Goal: Information Seeking & Learning: Learn about a topic

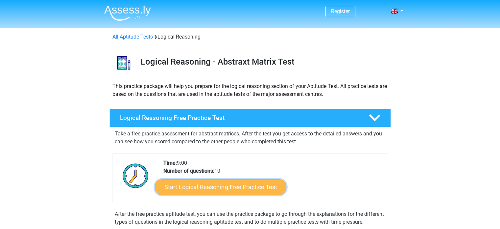
click at [203, 186] on link "Start Logical Reasoning Free Practice Test" at bounding box center [221, 187] width 132 height 16
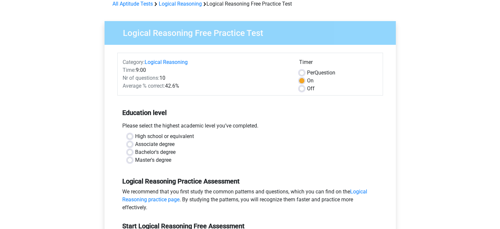
scroll to position [66, 0]
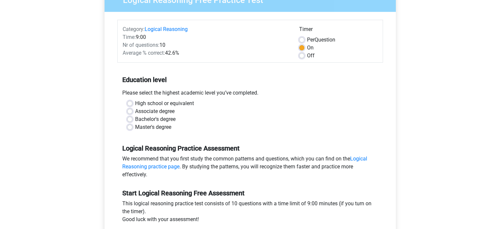
click at [135, 126] on label "Master's degree" at bounding box center [153, 127] width 36 height 8
click at [131, 126] on input "Master's degree" at bounding box center [129, 126] width 5 height 7
radio input "true"
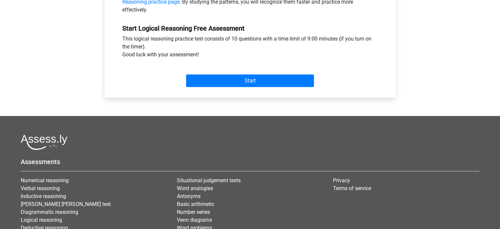
scroll to position [164, 0]
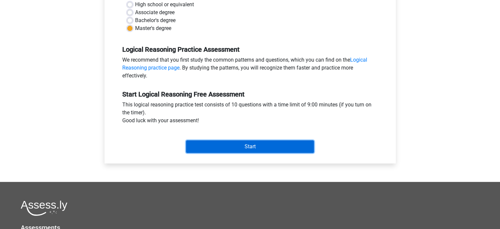
click at [214, 145] on input "Start" at bounding box center [250, 146] width 128 height 12
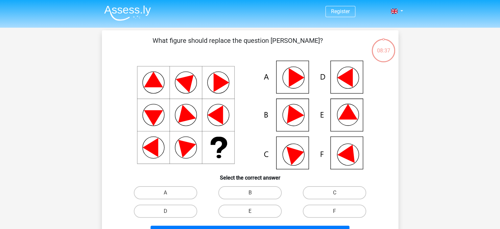
click at [345, 87] on icon at bounding box center [250, 115] width 265 height 109
drag, startPoint x: 188, startPoint y: 213, endPoint x: 196, endPoint y: 210, distance: 8.9
click at [189, 213] on label "D" at bounding box center [165, 210] width 63 height 13
click at [170, 213] on input "D" at bounding box center [167, 213] width 4 height 4
radio input "true"
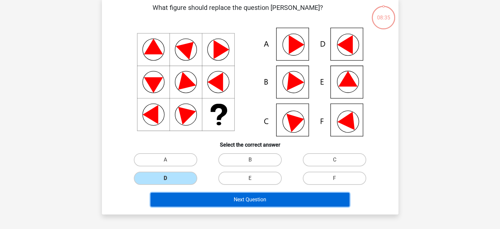
click at [241, 197] on button "Next Question" at bounding box center [250, 199] width 199 height 14
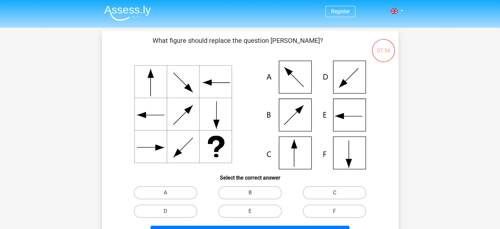
click at [294, 88] on icon at bounding box center [250, 115] width 265 height 109
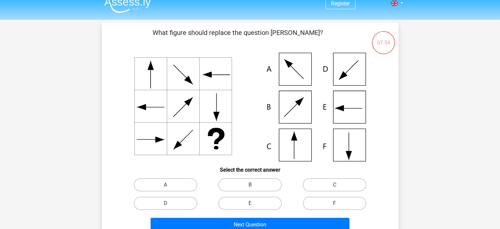
scroll to position [33, 0]
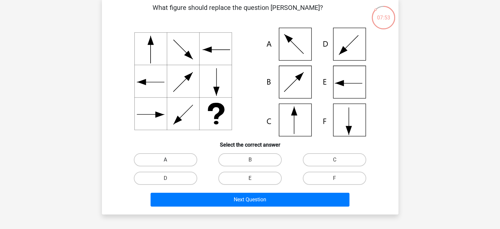
click at [176, 165] on label "A" at bounding box center [165, 159] width 63 height 13
click at [170, 164] on input "A" at bounding box center [167, 162] width 4 height 4
radio input "true"
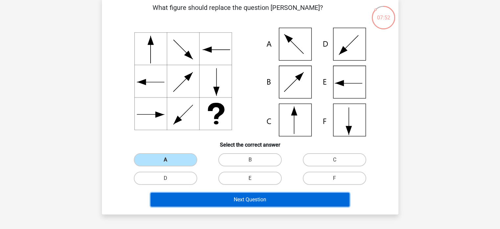
click at [213, 204] on button "Next Question" at bounding box center [250, 199] width 199 height 14
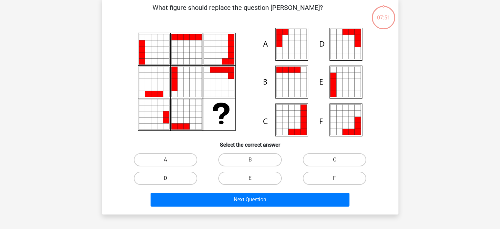
scroll to position [30, 0]
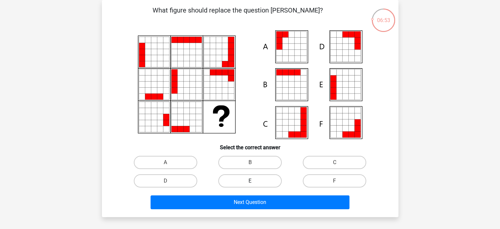
click at [235, 185] on label "E" at bounding box center [249, 180] width 63 height 13
click at [250, 185] on input "E" at bounding box center [252, 183] width 4 height 4
radio input "true"
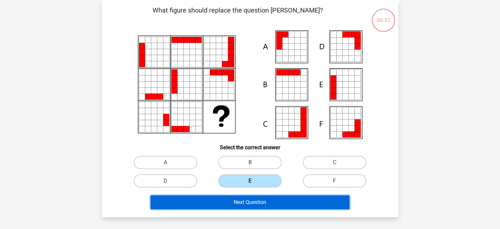
drag, startPoint x: 240, startPoint y: 205, endPoint x: 241, endPoint y: 193, distance: 11.9
click at [240, 205] on button "Next Question" at bounding box center [250, 202] width 199 height 14
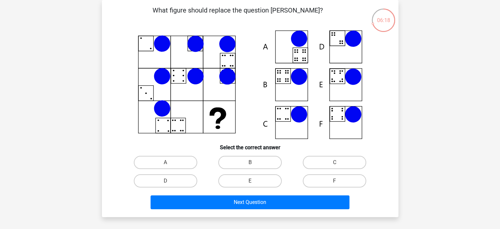
click at [297, 89] on icon at bounding box center [250, 84] width 265 height 109
click at [242, 159] on label "B" at bounding box center [249, 162] width 63 height 13
click at [250, 162] on input "B" at bounding box center [252, 164] width 4 height 4
radio input "true"
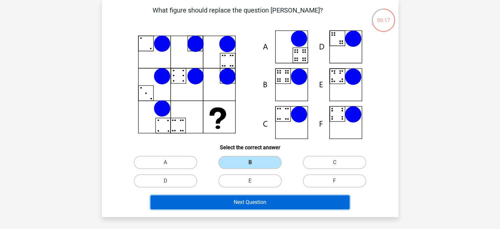
drag, startPoint x: 253, startPoint y: 201, endPoint x: 257, endPoint y: 183, distance: 18.8
click at [254, 201] on button "Next Question" at bounding box center [250, 202] width 199 height 14
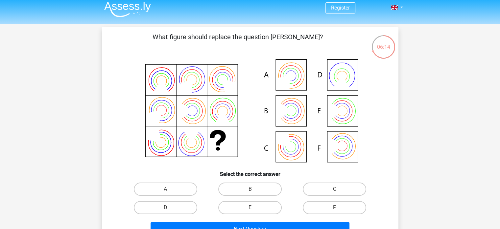
scroll to position [0, 0]
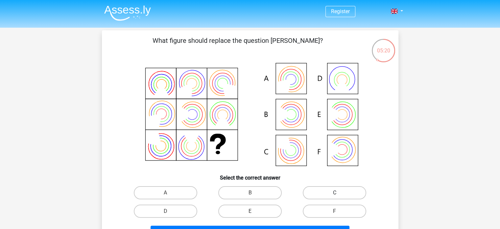
click at [314, 191] on label "C" at bounding box center [334, 192] width 63 height 13
click at [335, 192] on input "C" at bounding box center [337, 194] width 4 height 4
radio input "true"
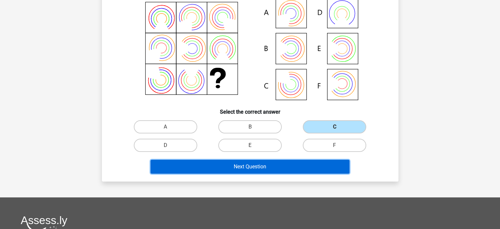
click at [237, 168] on button "Next Question" at bounding box center [250, 167] width 199 height 14
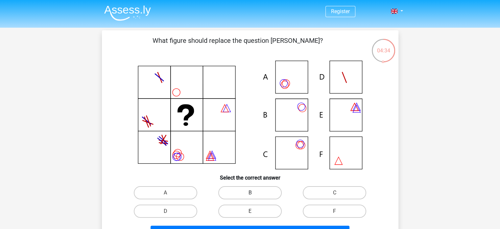
click at [238, 194] on label "B" at bounding box center [249, 192] width 63 height 13
click at [250, 194] on input "B" at bounding box center [252, 194] width 4 height 4
radio input "true"
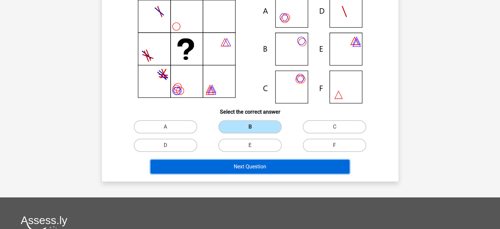
click at [244, 172] on button "Next Question" at bounding box center [250, 167] width 199 height 14
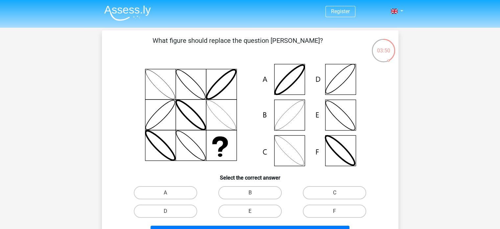
click at [287, 82] on icon at bounding box center [250, 115] width 265 height 109
click at [165, 191] on label "A" at bounding box center [165, 192] width 63 height 13
click at [165, 192] on input "A" at bounding box center [167, 194] width 4 height 4
radio input "true"
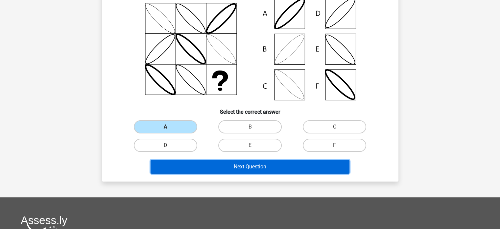
click at [194, 169] on button "Next Question" at bounding box center [250, 167] width 199 height 14
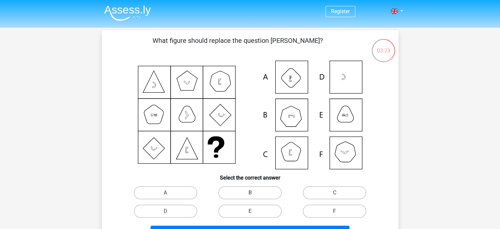
click at [253, 190] on label "B" at bounding box center [249, 192] width 63 height 13
click at [253, 192] on input "B" at bounding box center [252, 194] width 4 height 4
radio input "true"
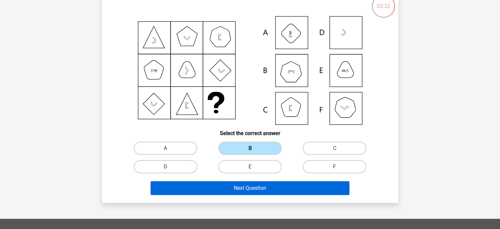
scroll to position [33, 0]
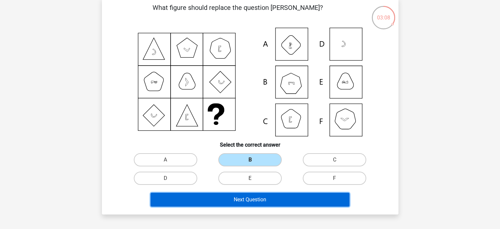
click at [244, 193] on button "Next Question" at bounding box center [250, 199] width 199 height 14
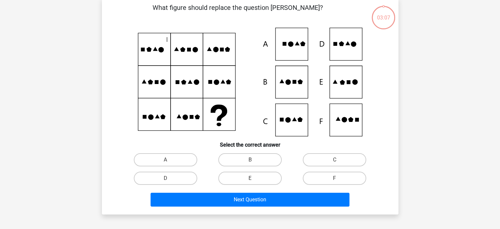
scroll to position [30, 0]
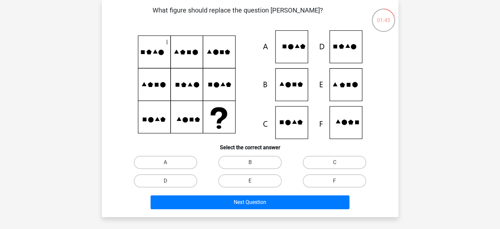
click at [346, 54] on icon at bounding box center [250, 84] width 265 height 109
click at [192, 180] on label "D" at bounding box center [165, 180] width 63 height 13
click at [170, 181] on input "D" at bounding box center [167, 183] width 4 height 4
radio input "true"
click at [216, 209] on div "Next Question" at bounding box center [250, 203] width 254 height 16
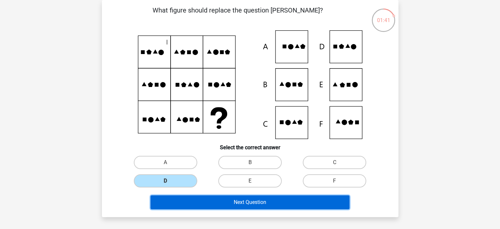
click at [280, 200] on button "Next Question" at bounding box center [250, 202] width 199 height 14
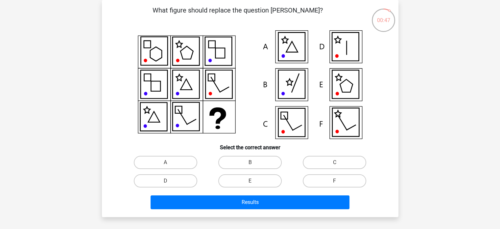
click at [292, 52] on icon at bounding box center [292, 46] width 12 height 11
click at [149, 164] on label "A" at bounding box center [165, 162] width 63 height 13
click at [165, 164] on input "A" at bounding box center [167, 164] width 4 height 4
radio input "true"
click at [188, 216] on div "Register Nederlands English" at bounding box center [250, 188] width 500 height 436
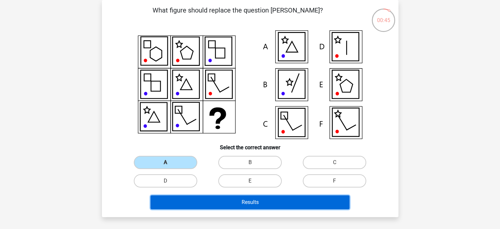
click at [194, 207] on button "Results" at bounding box center [250, 202] width 199 height 14
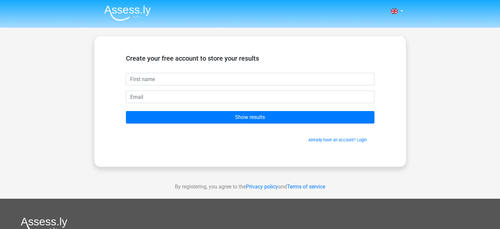
click at [182, 76] on input "text" at bounding box center [250, 79] width 249 height 12
type input "[PERSON_NAME]"
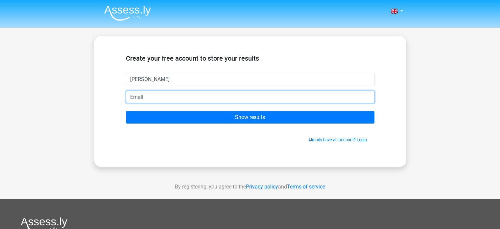
click at [190, 96] on input "email" at bounding box center [250, 96] width 249 height 12
type input "sohailaslami2004@gmail.com"
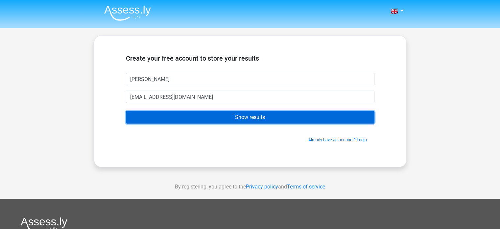
click at [199, 119] on input "Show results" at bounding box center [250, 117] width 249 height 12
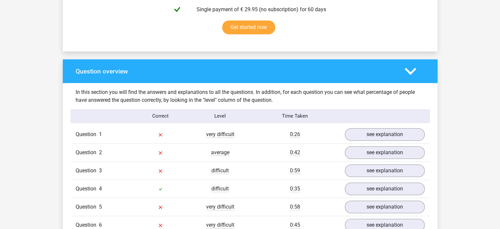
scroll to position [428, 0]
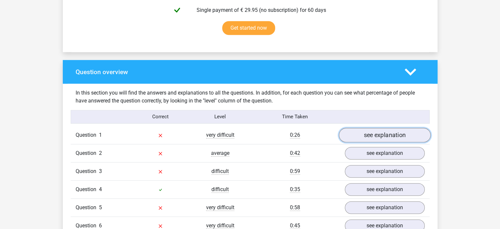
click at [372, 136] on link "see explanation" at bounding box center [385, 135] width 92 height 14
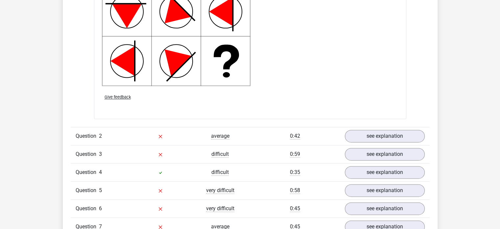
scroll to position [888, 0]
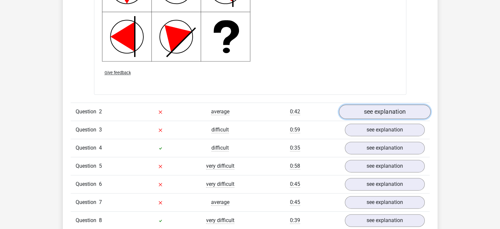
click at [378, 115] on link "see explanation" at bounding box center [385, 111] width 92 height 14
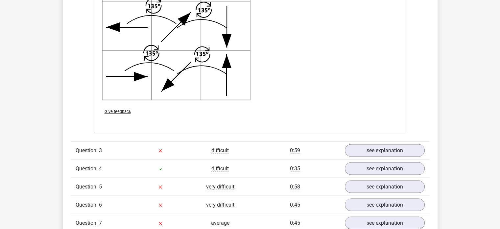
scroll to position [1315, 0]
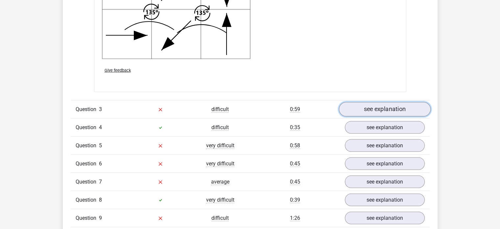
click at [382, 109] on link "see explanation" at bounding box center [385, 109] width 92 height 14
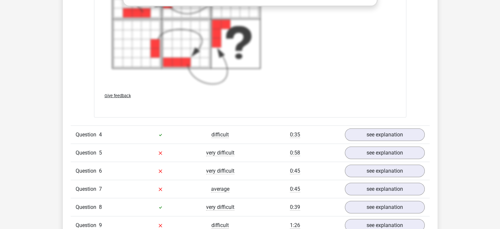
scroll to position [1809, 0]
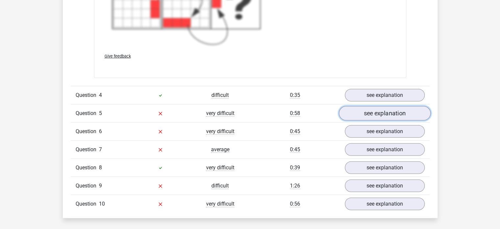
click at [364, 117] on link "see explanation" at bounding box center [385, 113] width 92 height 14
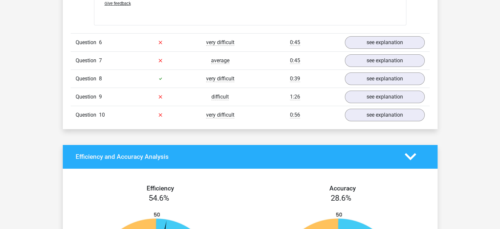
scroll to position [2302, 0]
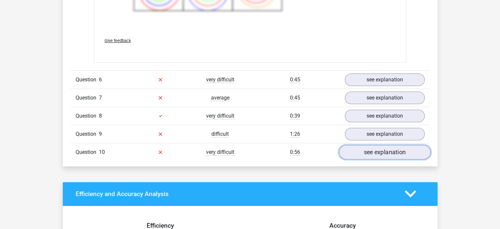
click at [370, 151] on link "see explanation" at bounding box center [385, 152] width 92 height 14
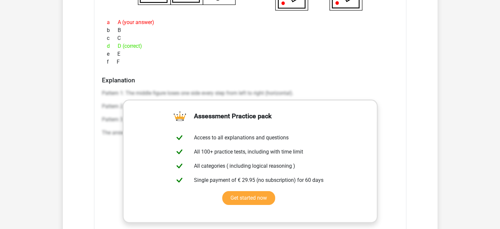
scroll to position [2631, 0]
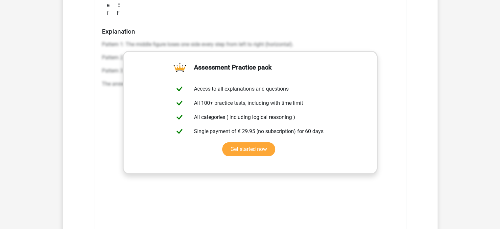
click at [394, 131] on div "Pattern 1: The middle figure loses one side every step from left to right (hori…" at bounding box center [250, 136] width 297 height 197
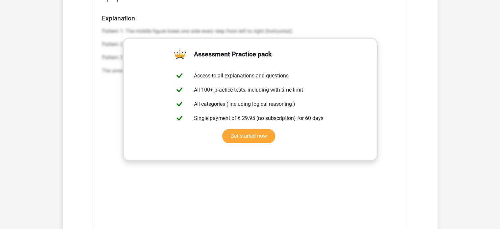
scroll to position [2697, 0]
